Goal: Check status: Check status

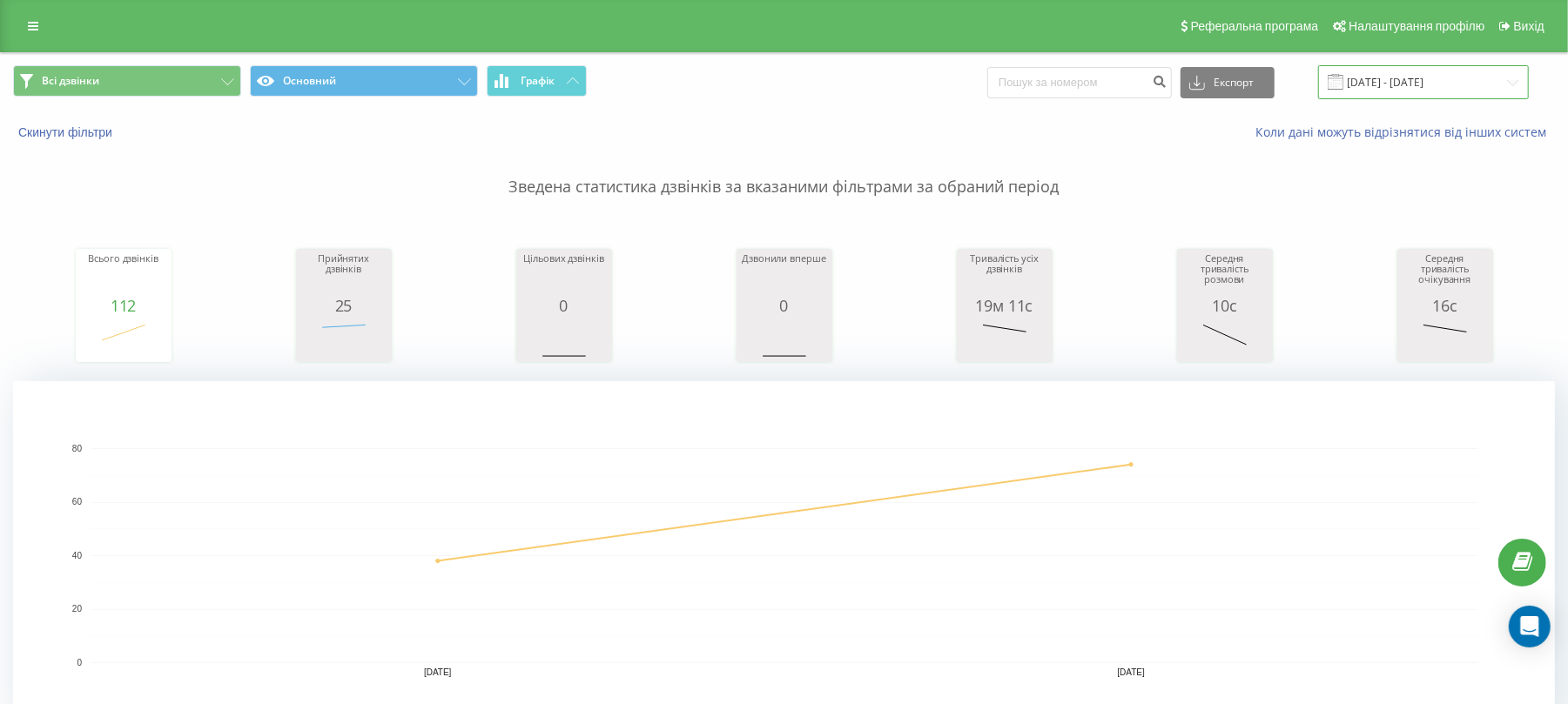
click at [1453, 73] on input "[DATE] - [DATE]" at bounding box center [1424, 82] width 211 height 34
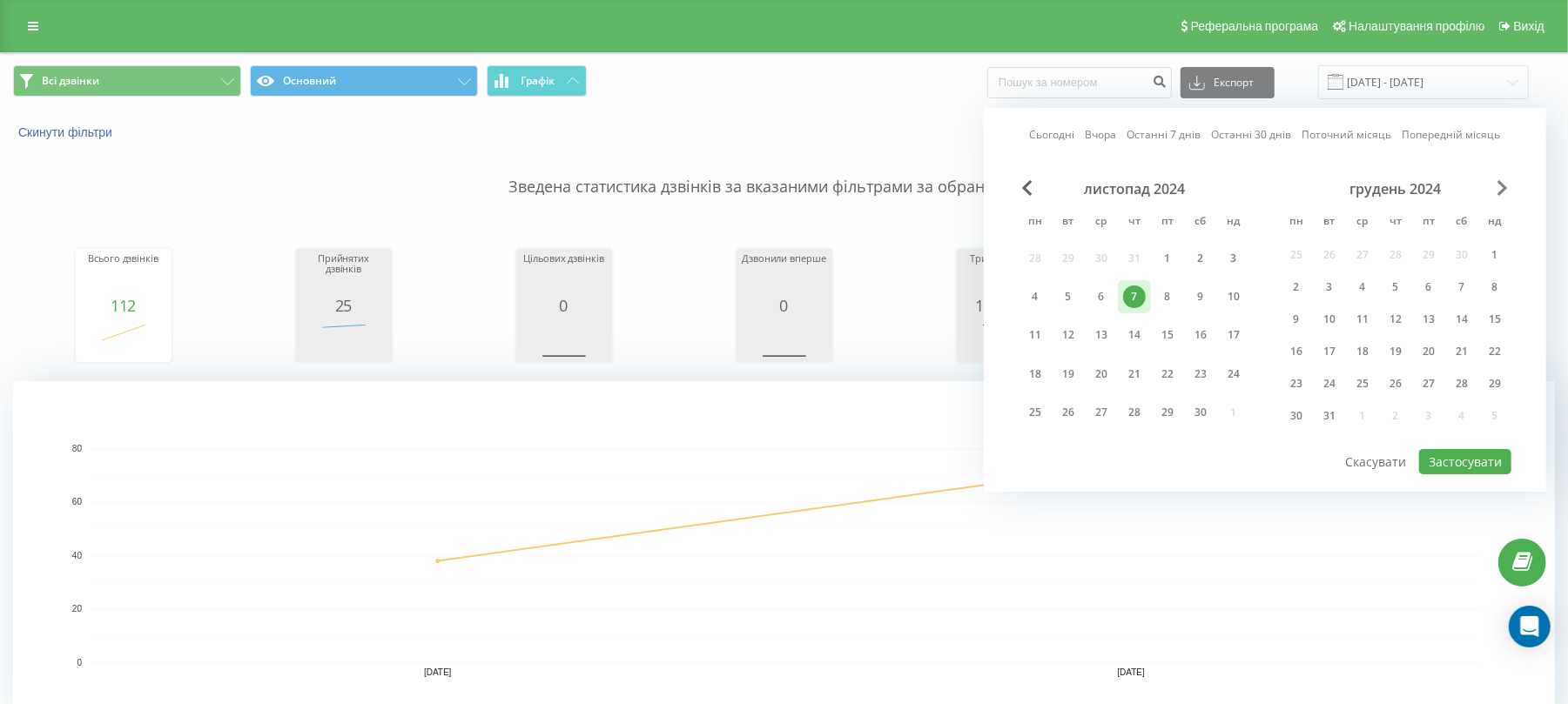
click at [1503, 180] on span "Next Month" at bounding box center [1503, 188] width 11 height 16
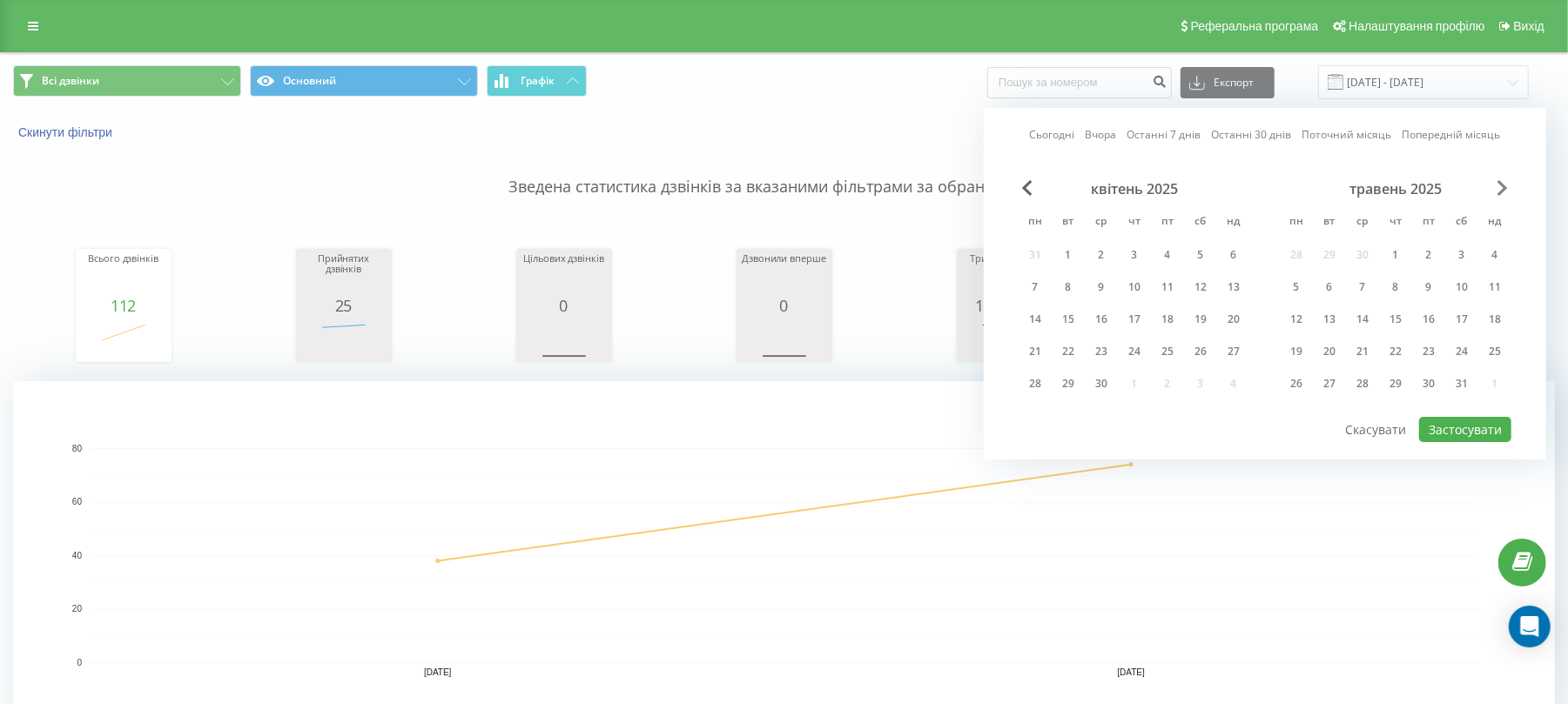
click at [1503, 180] on span "Next Month" at bounding box center [1503, 188] width 11 height 16
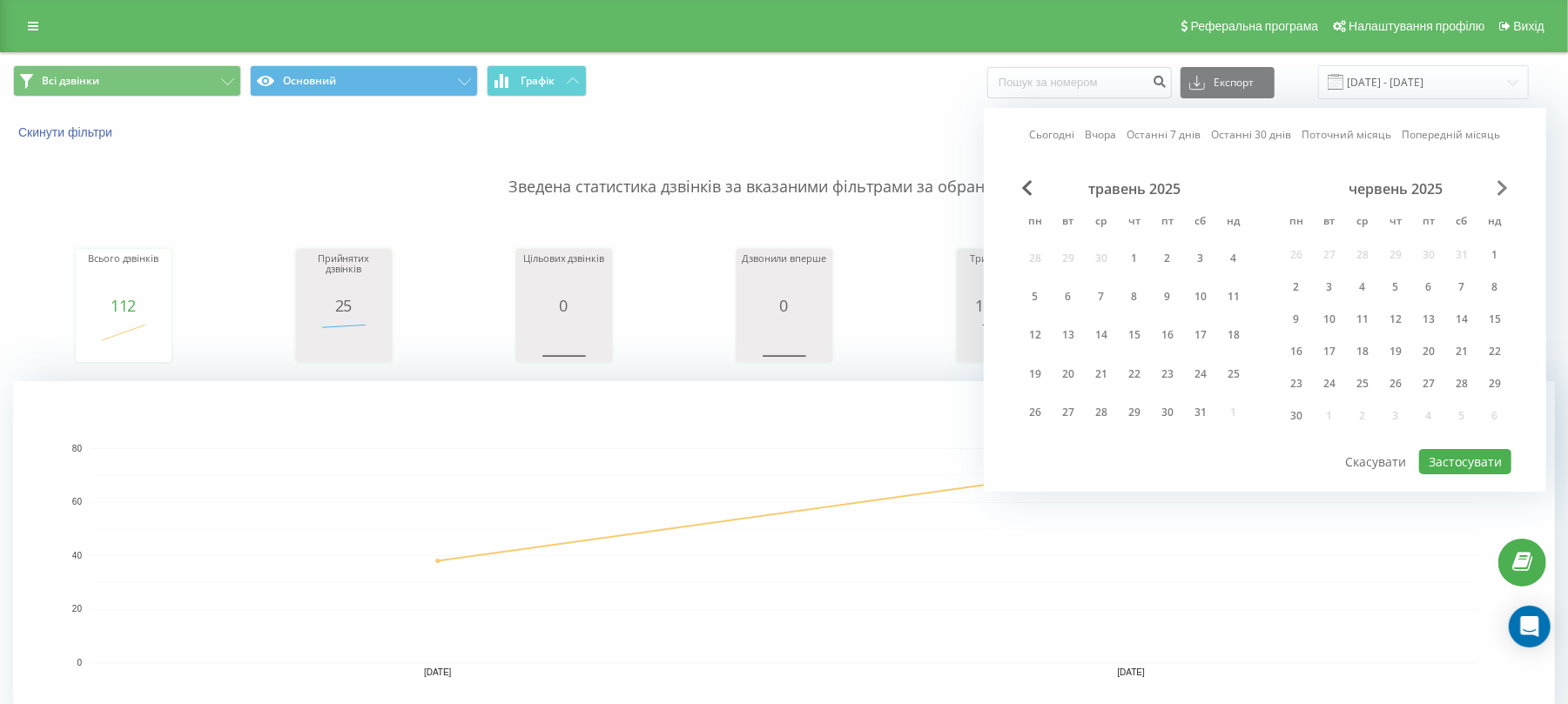
click at [1503, 180] on span "Next Month" at bounding box center [1503, 188] width 11 height 16
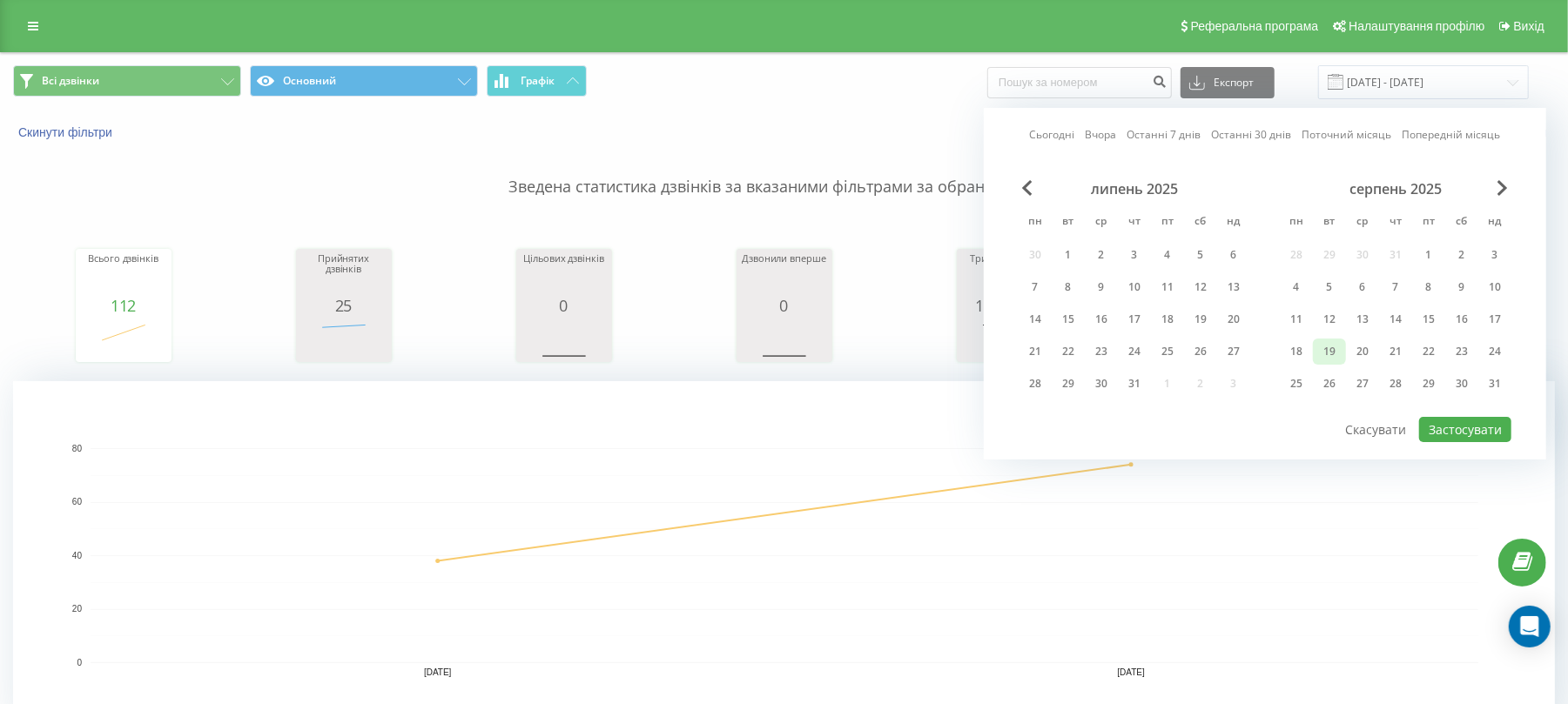
click at [1332, 352] on div "19" at bounding box center [1330, 352] width 23 height 23
click at [1434, 425] on button "Застосувати" at bounding box center [1465, 429] width 92 height 25
type input "[DATE] - [DATE]"
